Goal: Task Accomplishment & Management: Manage account settings

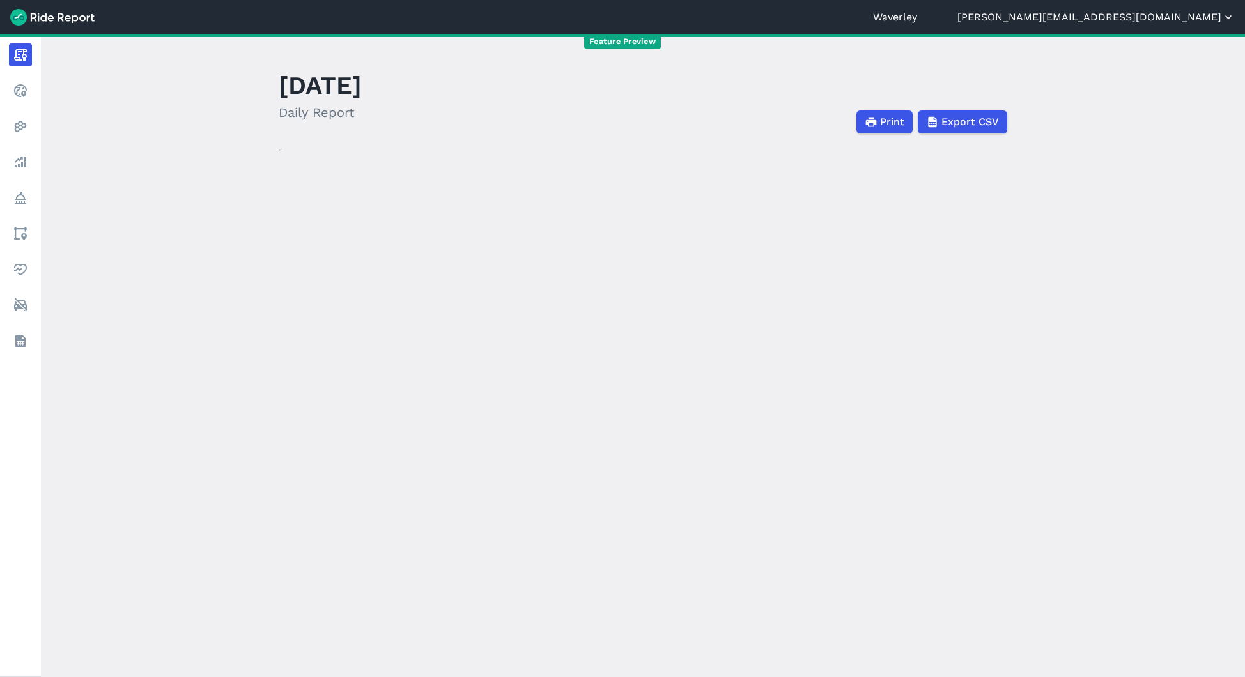
click at [1176, 15] on button "[PERSON_NAME][EMAIL_ADDRESS][DOMAIN_NAME]" at bounding box center [1095, 17] width 277 height 15
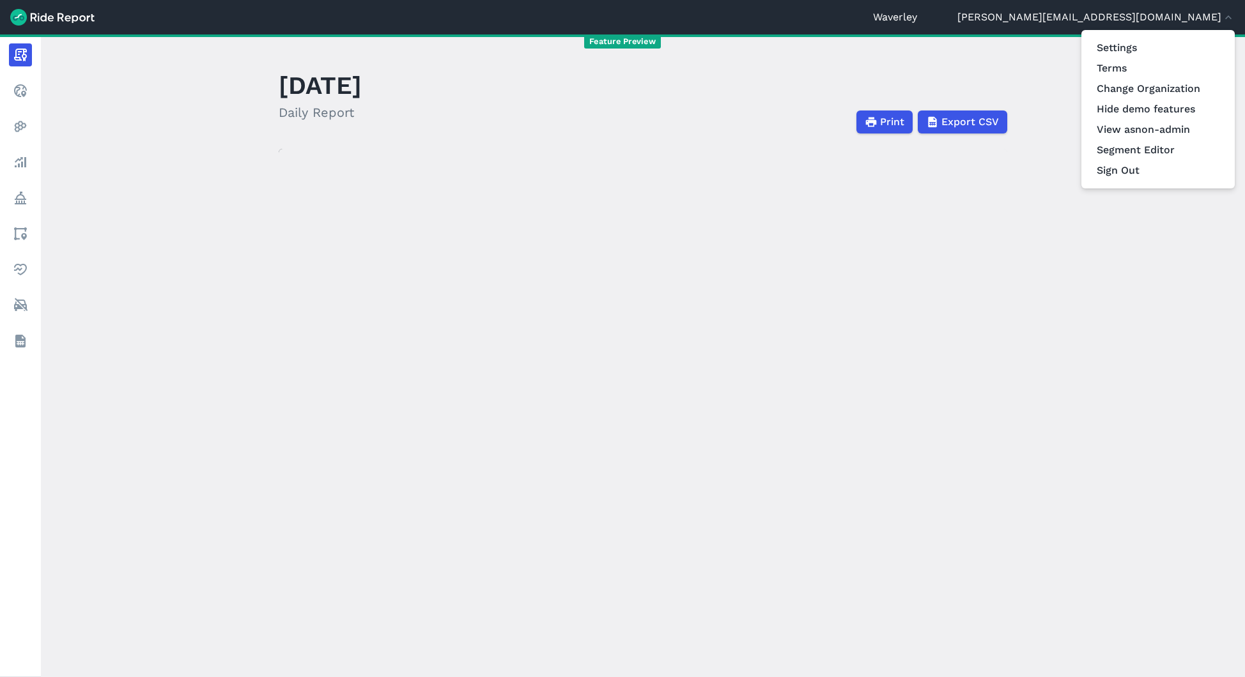
click at [997, 56] on div at bounding box center [622, 338] width 1245 height 677
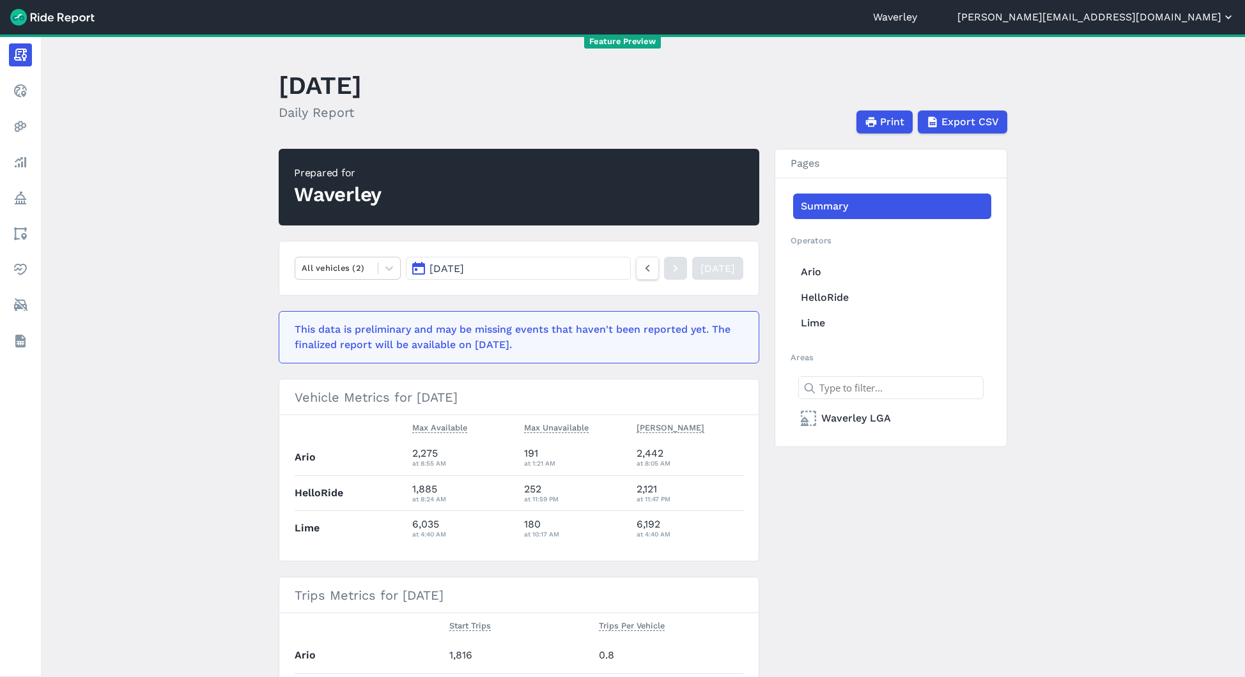
click at [1142, 19] on button "[PERSON_NAME][EMAIL_ADDRESS][DOMAIN_NAME]" at bounding box center [1095, 17] width 277 height 15
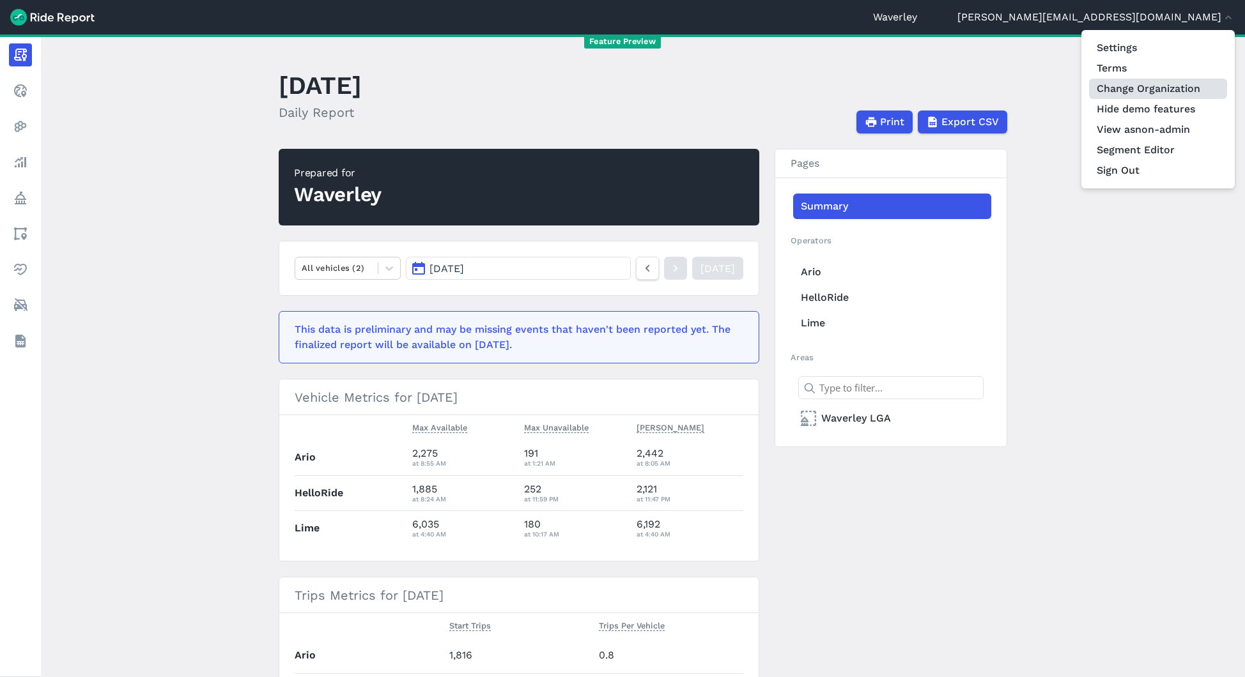
click at [1133, 93] on link "Change Organization" at bounding box center [1158, 89] width 138 height 20
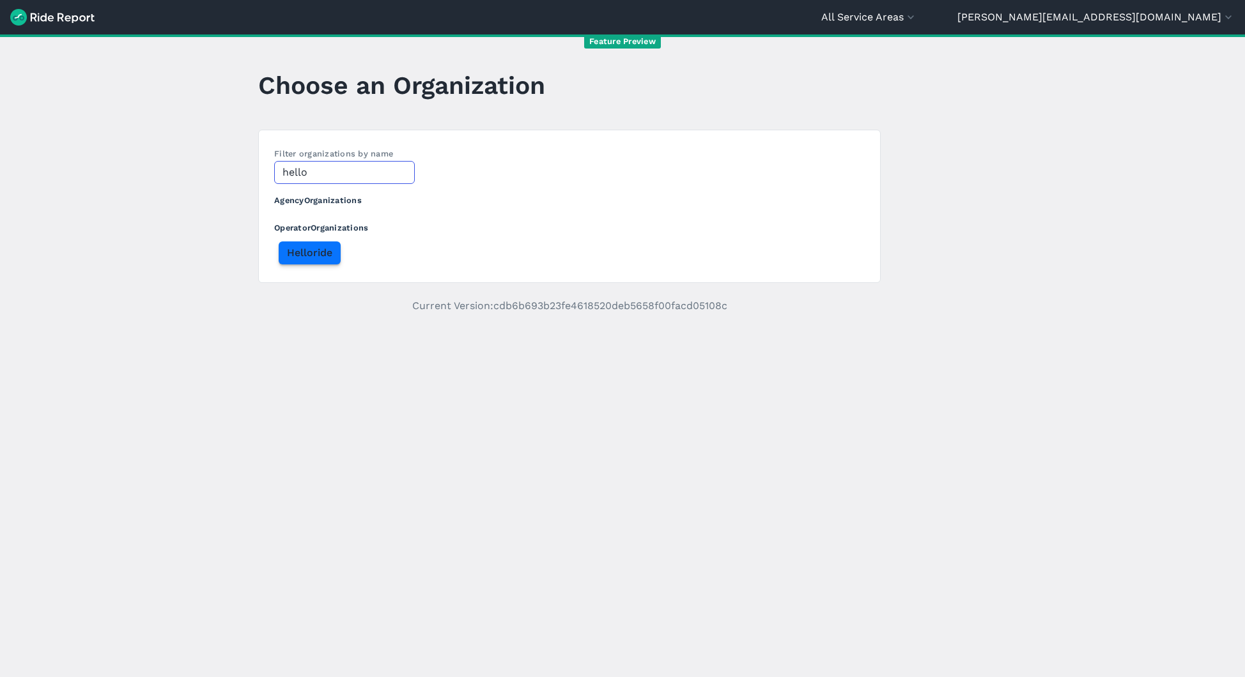
type input "hello"
click at [302, 255] on span "Helloride" at bounding box center [309, 252] width 45 height 15
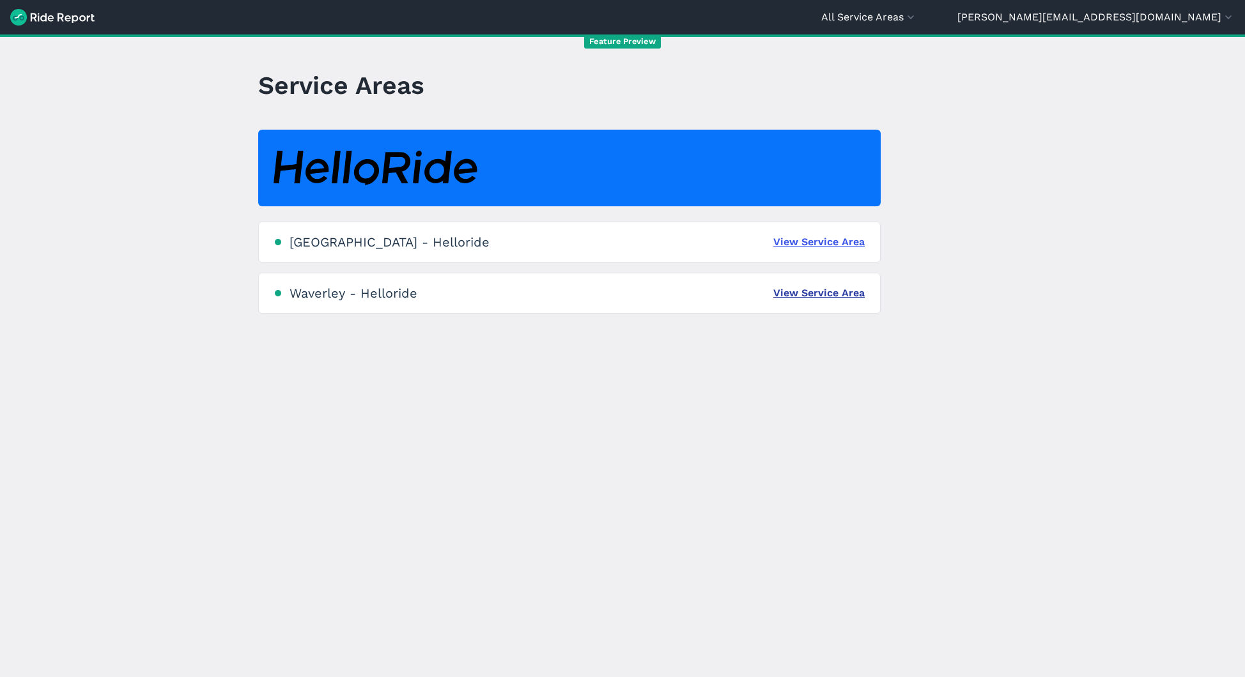
click at [797, 297] on link "View Service Area" at bounding box center [818, 293] width 91 height 15
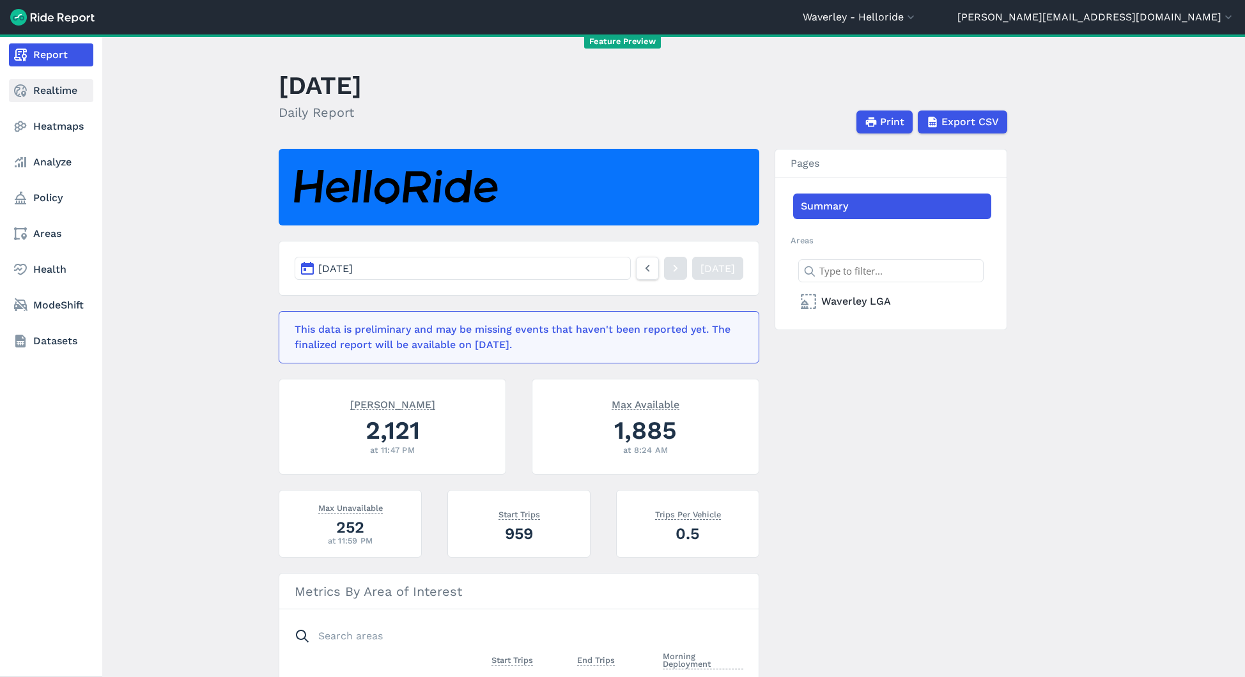
click at [22, 94] on use at bounding box center [20, 90] width 13 height 13
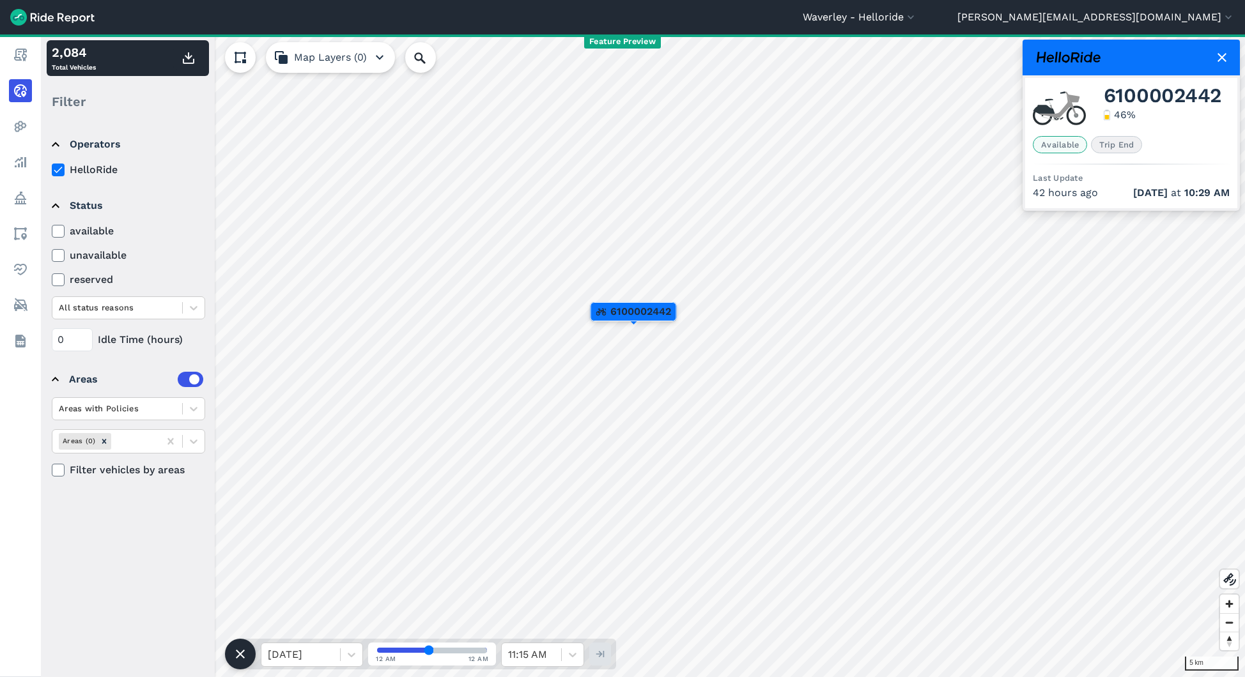
click at [1227, 61] on icon at bounding box center [1221, 57] width 15 height 15
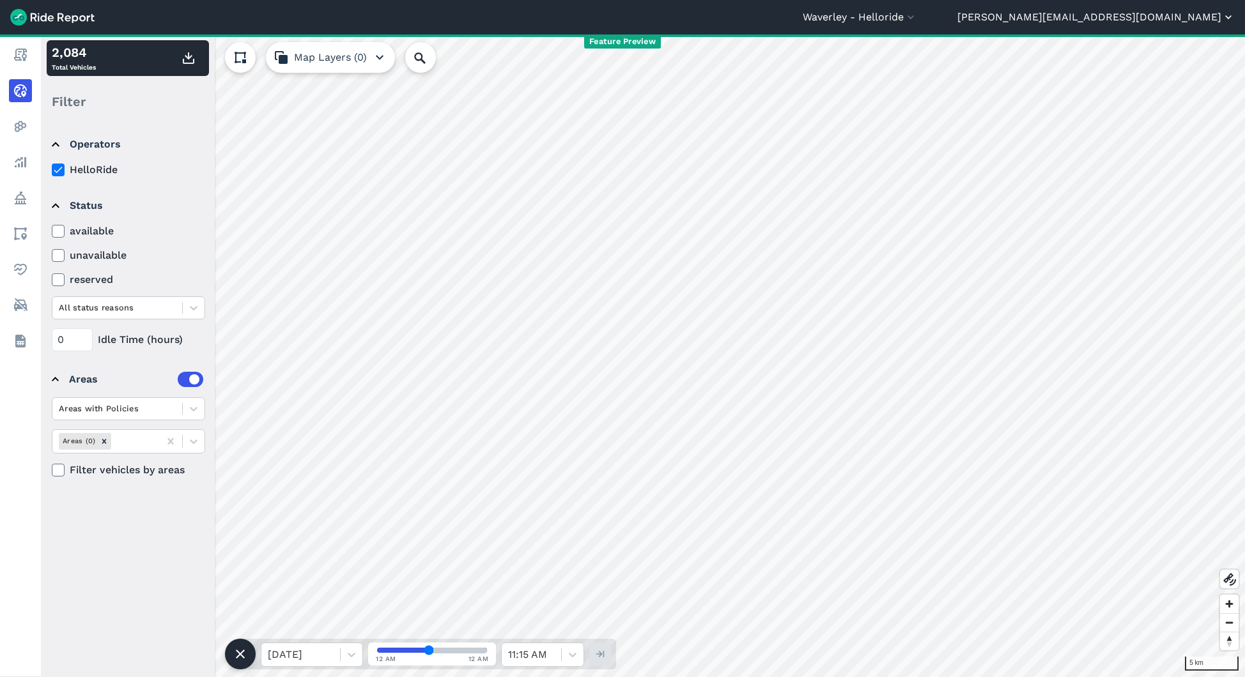
click at [1157, 10] on button "[PERSON_NAME][EMAIL_ADDRESS][DOMAIN_NAME]" at bounding box center [1095, 17] width 277 height 15
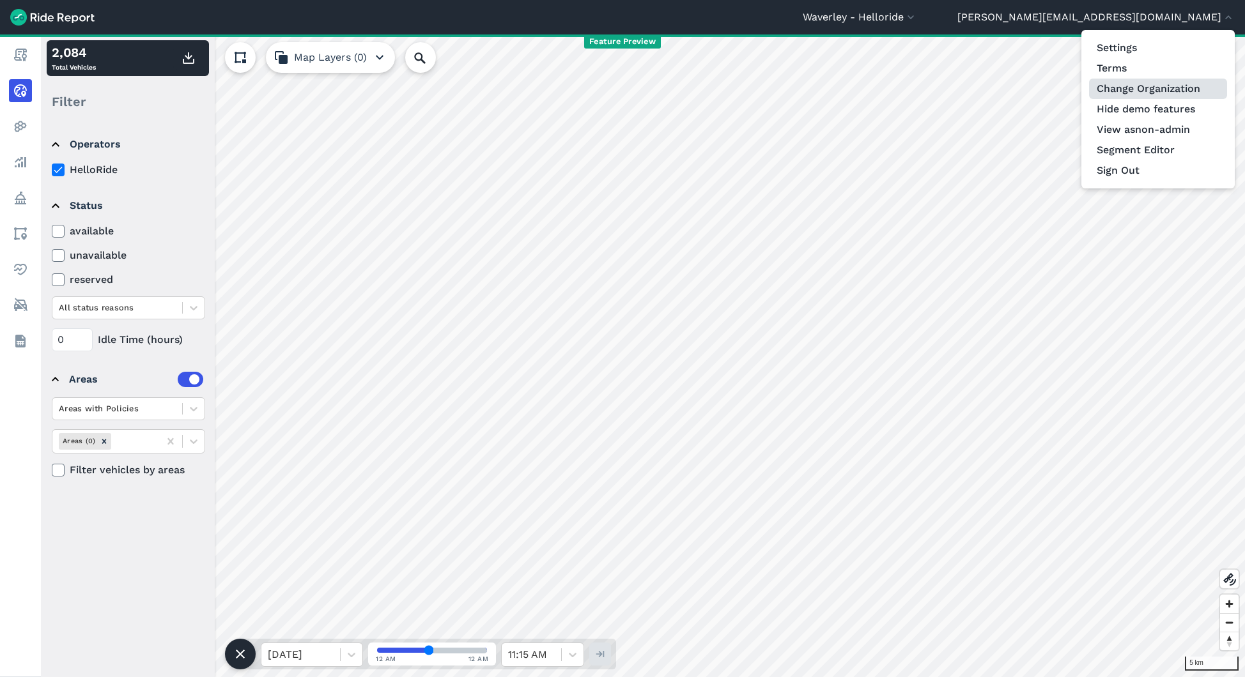
click at [1158, 83] on link "Change Organization" at bounding box center [1158, 89] width 138 height 20
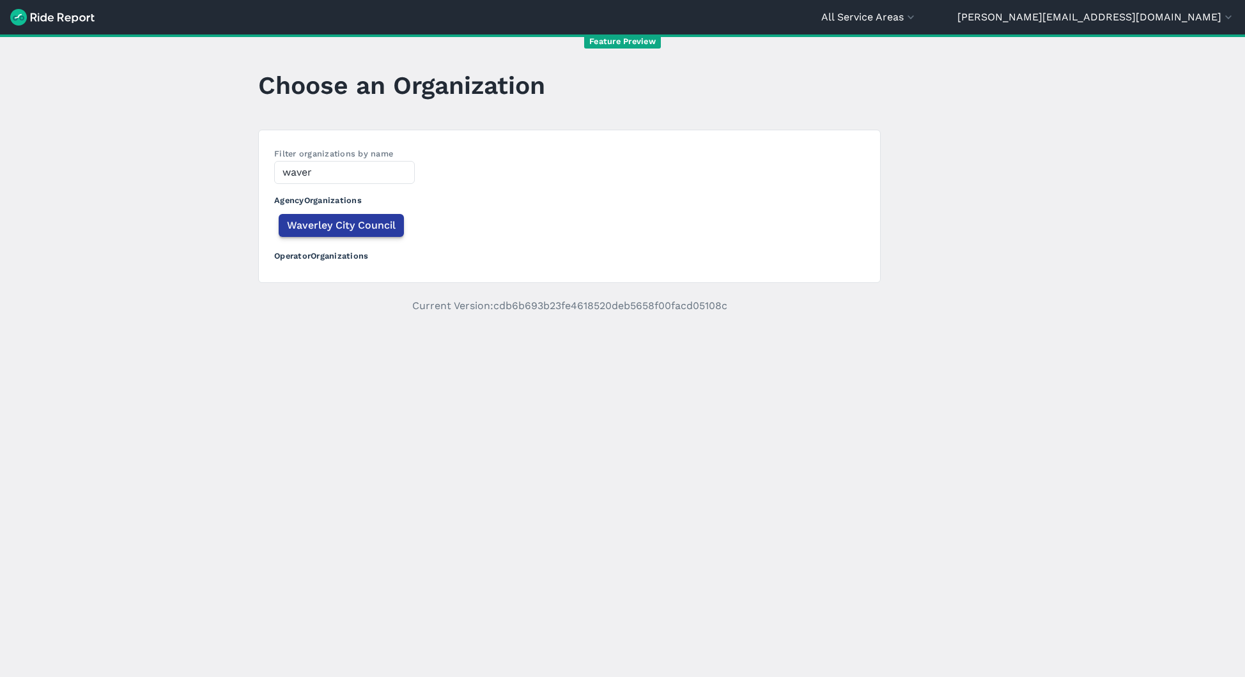
type input "waver"
click at [339, 226] on span "Waverley City Council" at bounding box center [341, 225] width 109 height 15
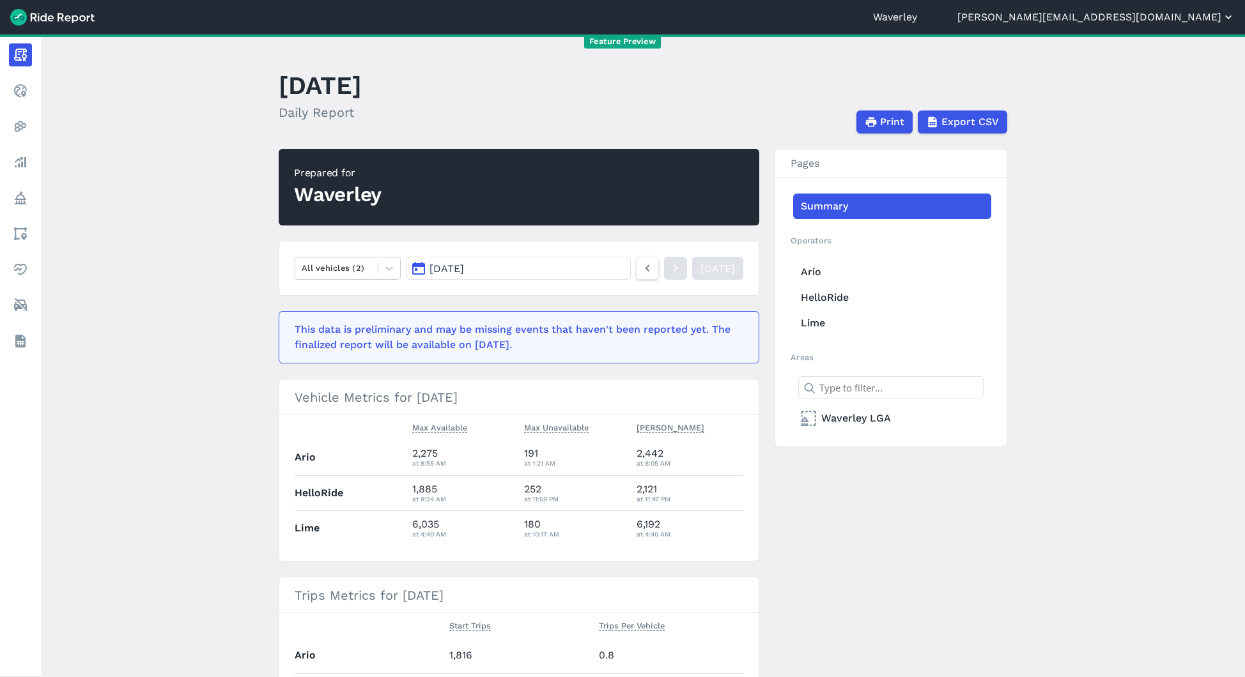
click at [1178, 16] on button "[PERSON_NAME][EMAIL_ADDRESS][DOMAIN_NAME]" at bounding box center [1095, 17] width 277 height 15
